Goal: Find specific page/section: Find specific page/section

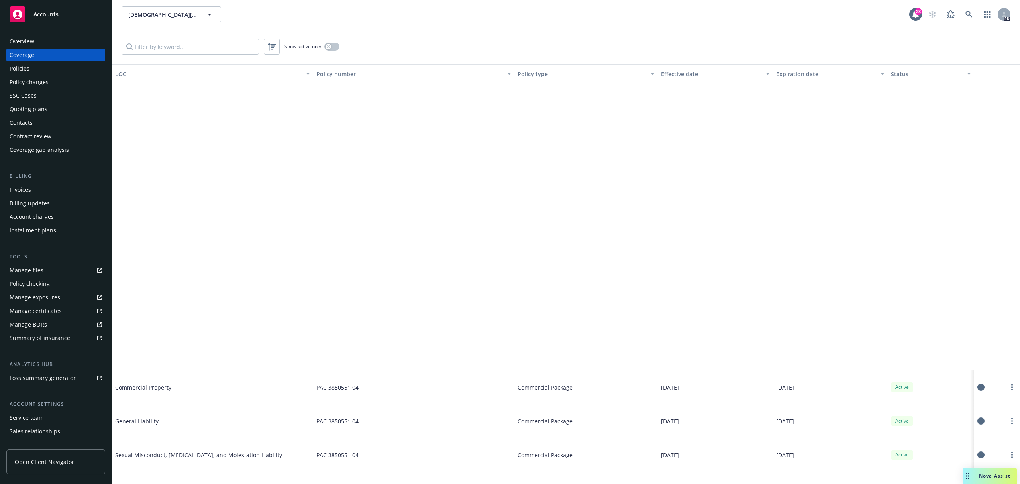
scroll to position [319, 0]
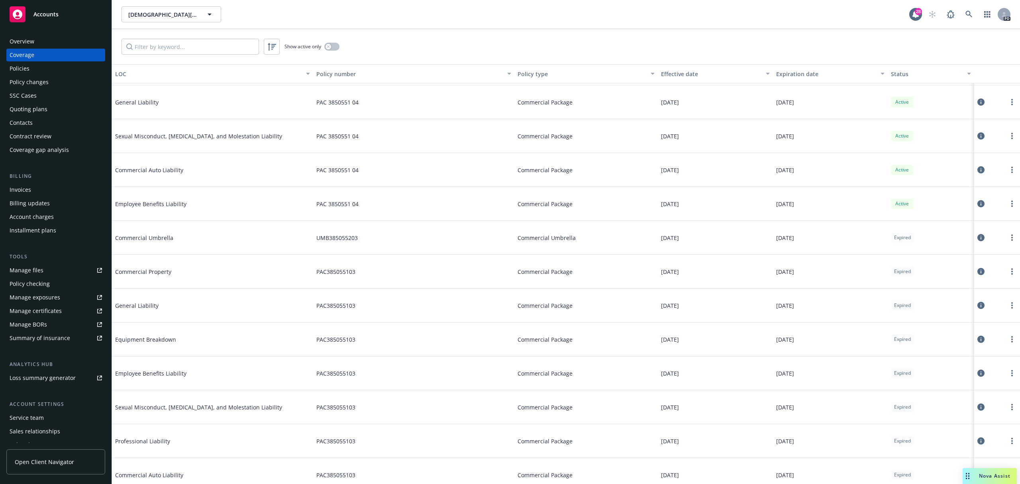
click at [33, 42] on div "Overview" at bounding box center [22, 41] width 25 height 13
